Goal: Information Seeking & Learning: Learn about a topic

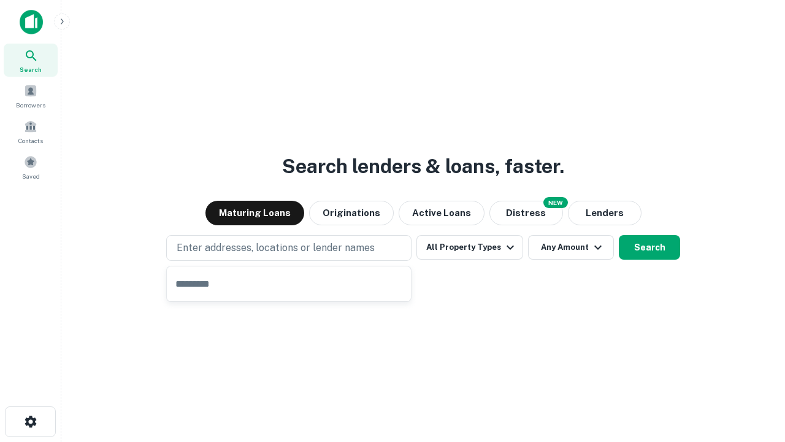
type input "**********"
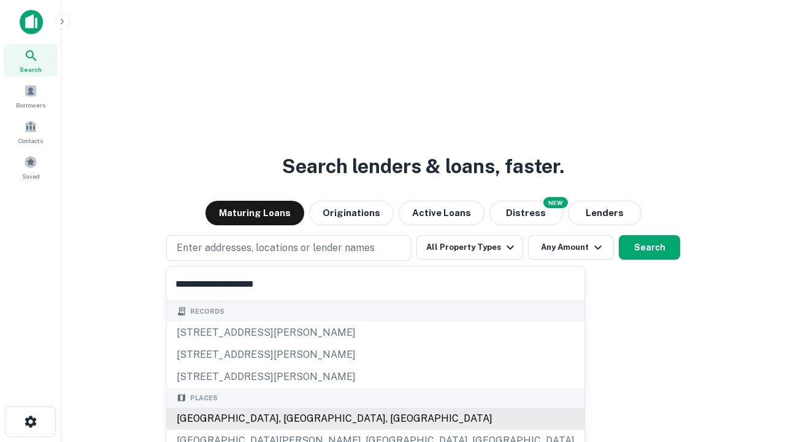
click at [293, 418] on div "[GEOGRAPHIC_DATA], [GEOGRAPHIC_DATA], [GEOGRAPHIC_DATA]" at bounding box center [376, 418] width 418 height 22
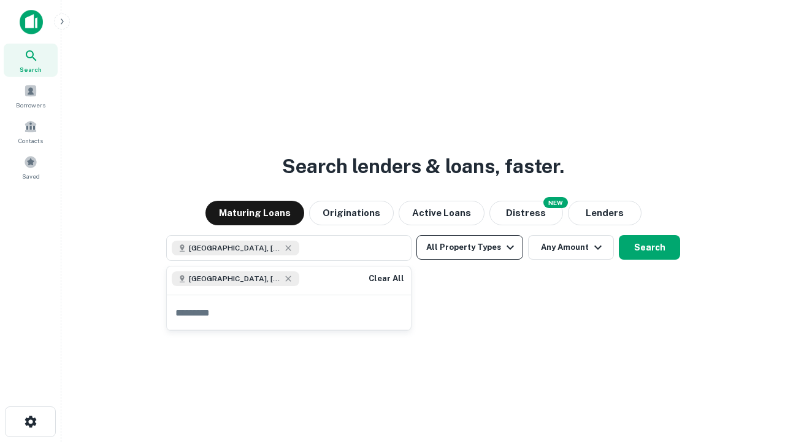
click at [470, 247] on button "All Property Types" at bounding box center [470, 247] width 107 height 25
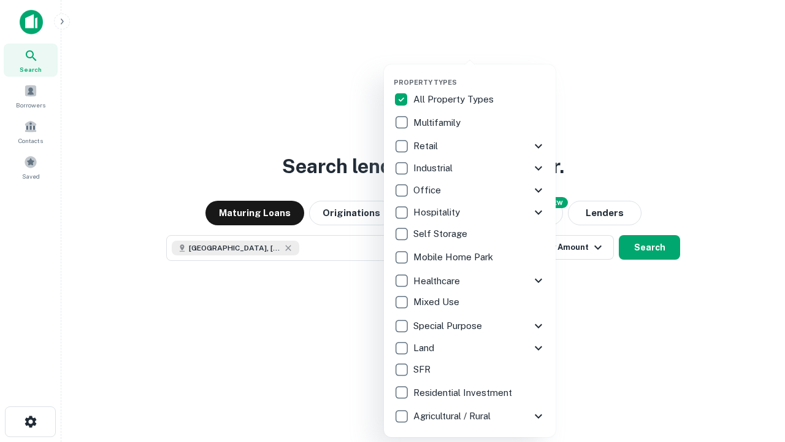
click at [480, 74] on button "button" at bounding box center [480, 74] width 172 height 1
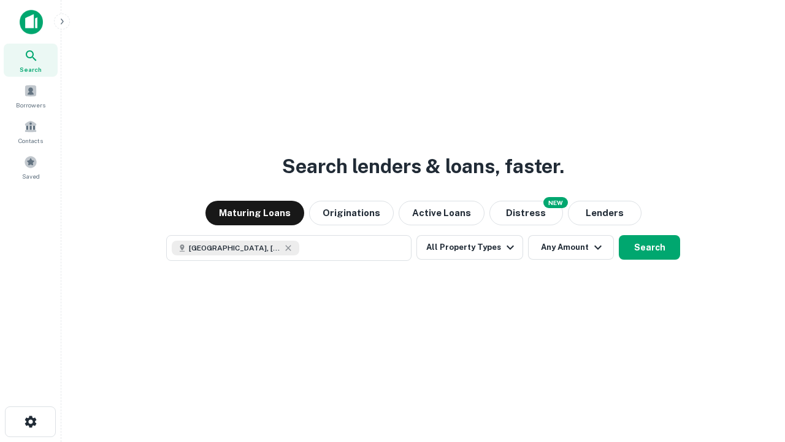
scroll to position [20, 0]
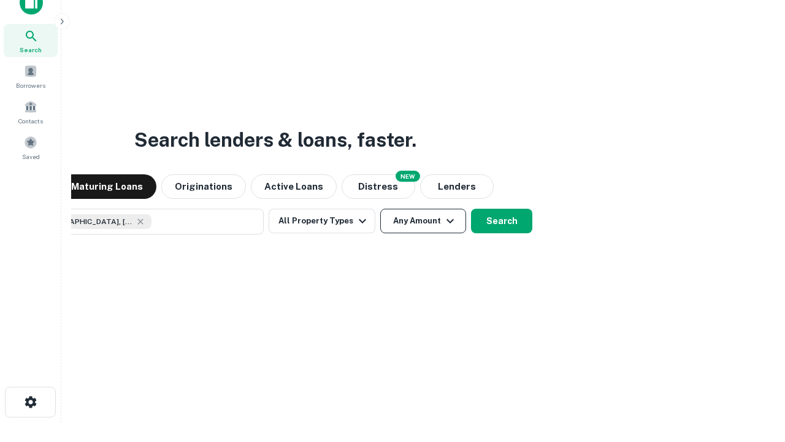
click at [380, 209] on button "Any Amount" at bounding box center [423, 221] width 86 height 25
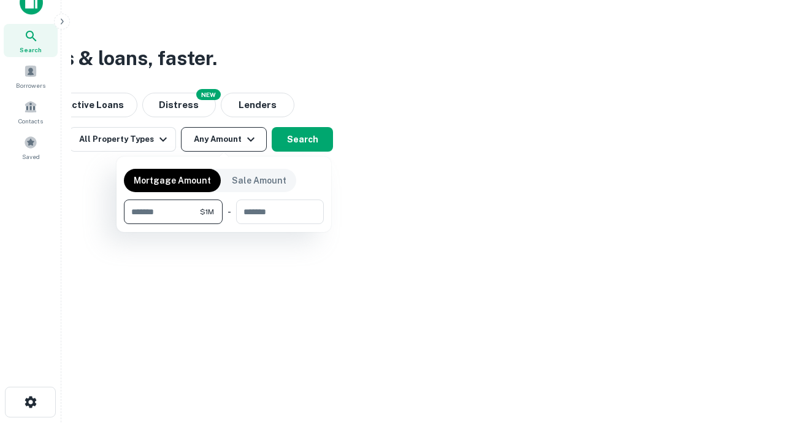
type input "*******"
click at [224, 224] on button "button" at bounding box center [224, 224] width 200 height 1
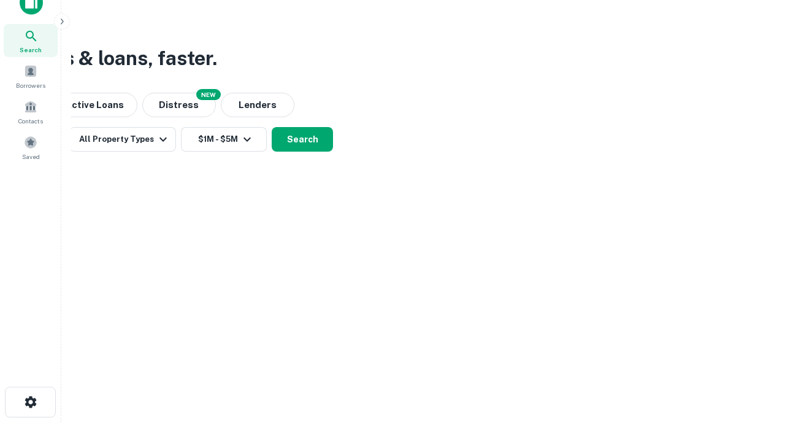
scroll to position [20, 0]
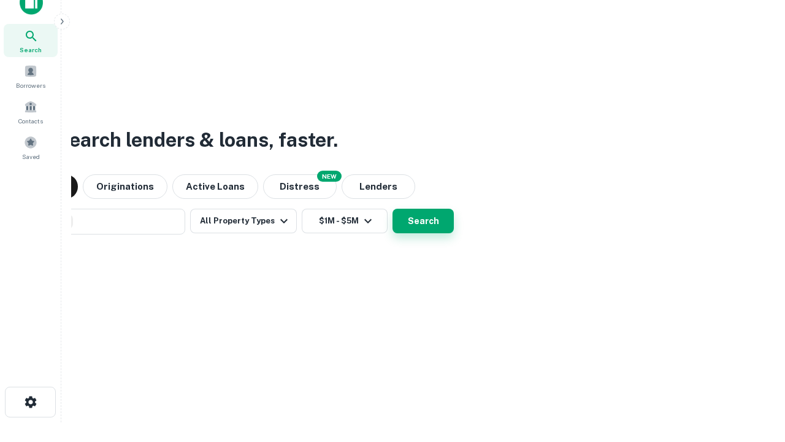
click at [393, 209] on button "Search" at bounding box center [423, 221] width 61 height 25
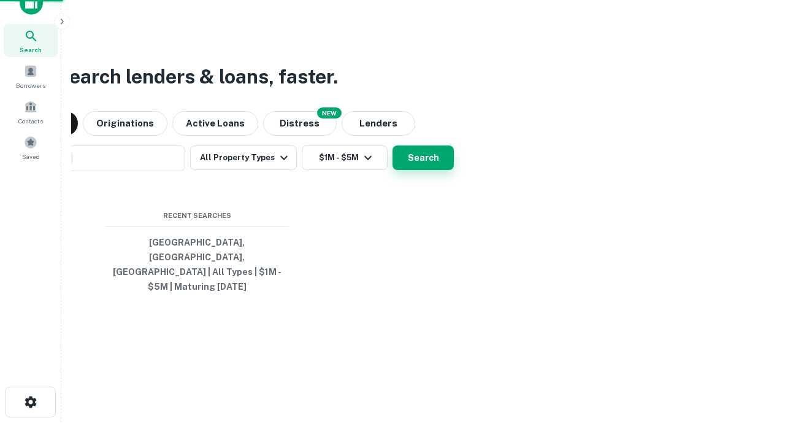
scroll to position [40, 347]
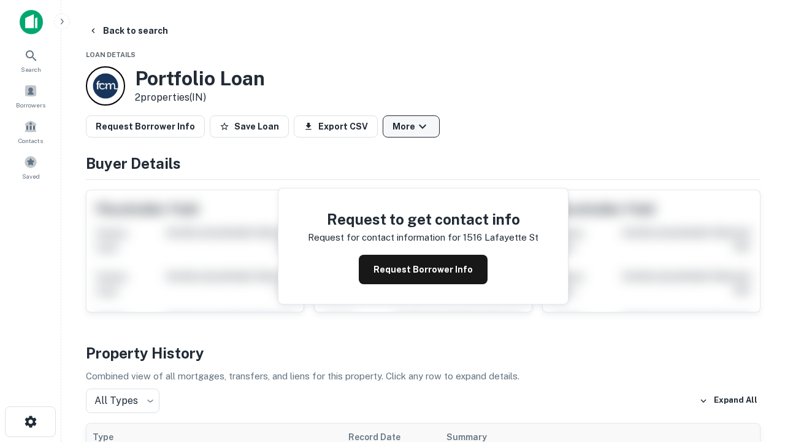
click at [411, 126] on button "More" at bounding box center [411, 126] width 57 height 22
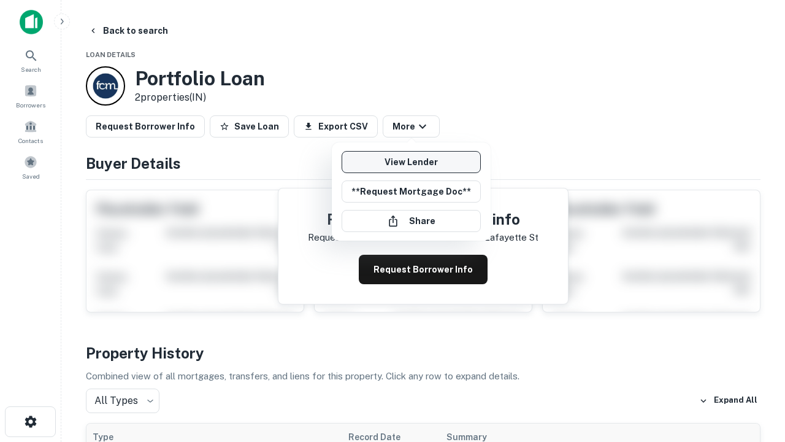
click at [411, 162] on link "View Lender" at bounding box center [411, 162] width 139 height 22
